Goal: Navigation & Orientation: Find specific page/section

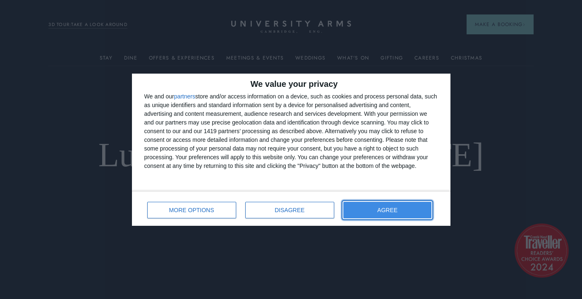
click at [391, 210] on span "AGREE" at bounding box center [387, 210] width 20 height 6
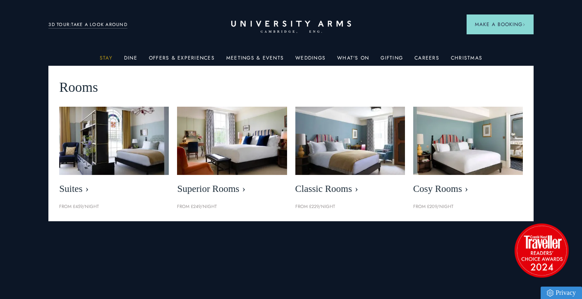
click at [105, 58] on link "Stay" at bounding box center [106, 60] width 13 height 11
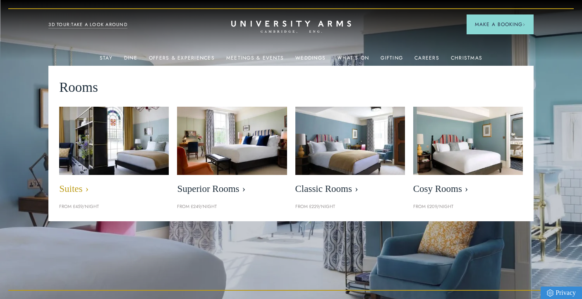
click at [126, 149] on img at bounding box center [114, 140] width 126 height 79
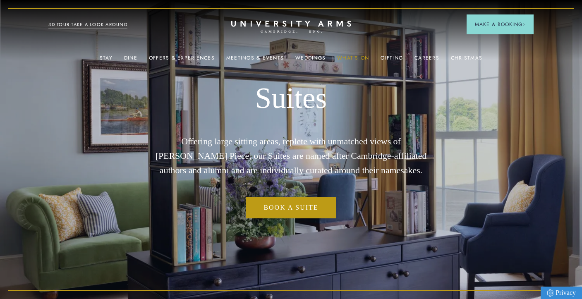
click at [357, 58] on link "What's On" at bounding box center [353, 60] width 32 height 11
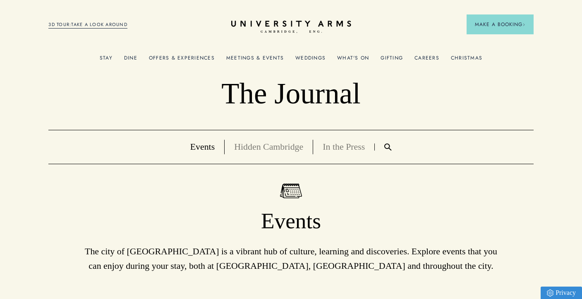
click at [265, 56] on link "Meetings & Events" at bounding box center [255, 60] width 58 height 11
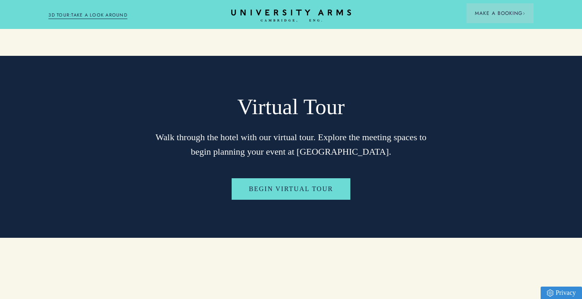
scroll to position [1981, 0]
